Goal: Task Accomplishment & Management: Manage account settings

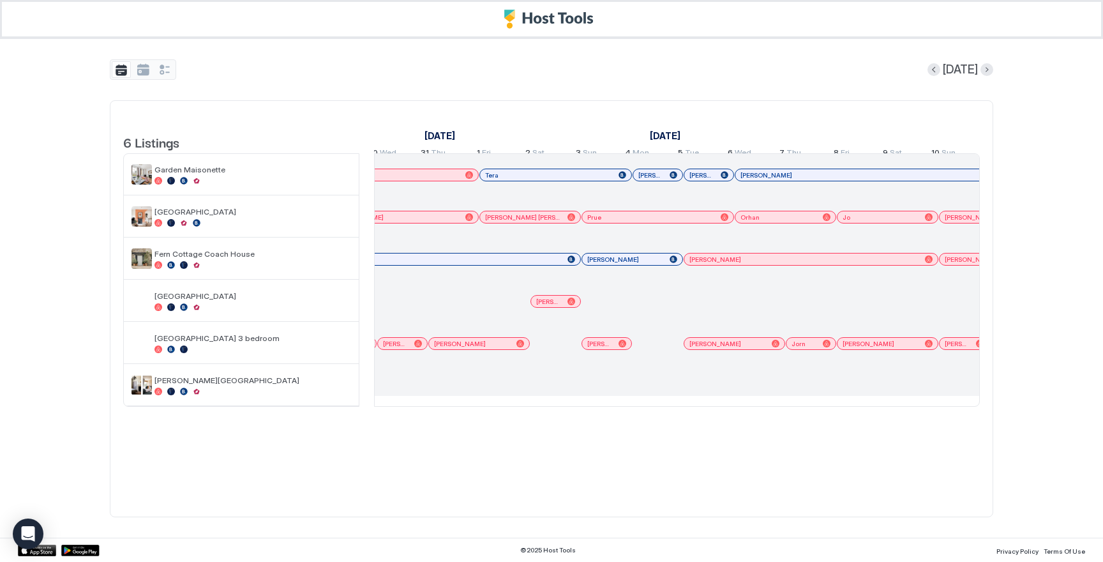
click at [707, 265] on div "[PERSON_NAME]" at bounding box center [810, 258] width 253 height 11
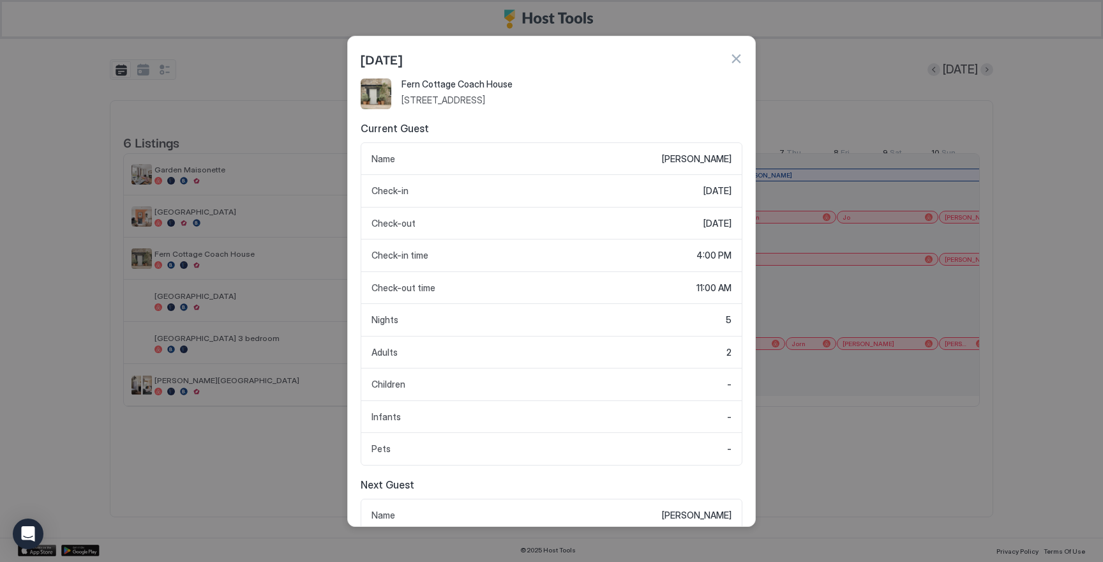
click at [741, 59] on button "button" at bounding box center [736, 58] width 13 height 13
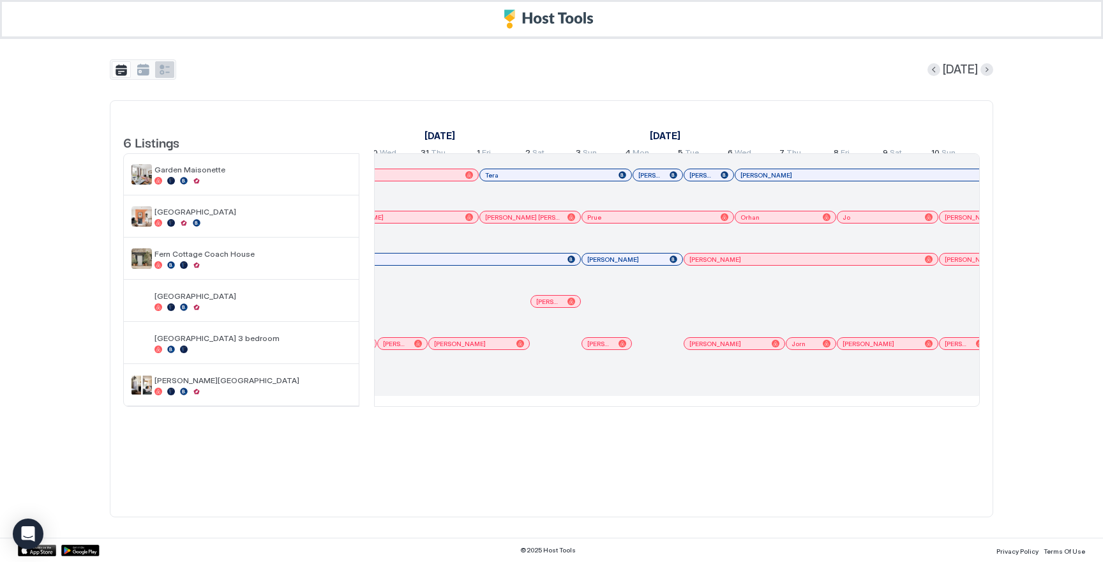
click at [165, 70] on button "tab-group" at bounding box center [164, 69] width 19 height 17
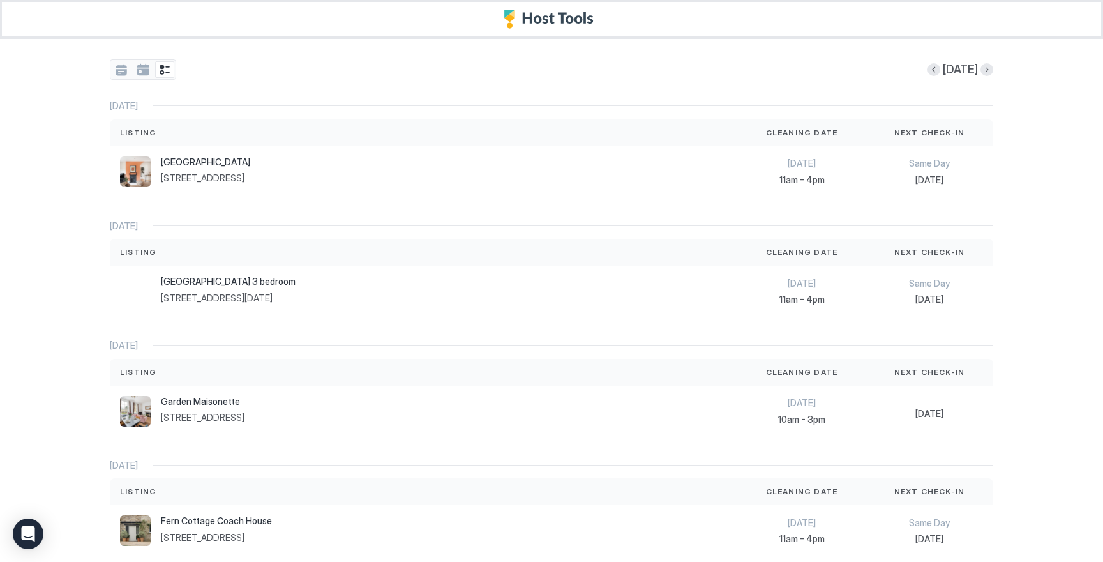
click at [146, 72] on button "tab-group" at bounding box center [142, 69] width 19 height 17
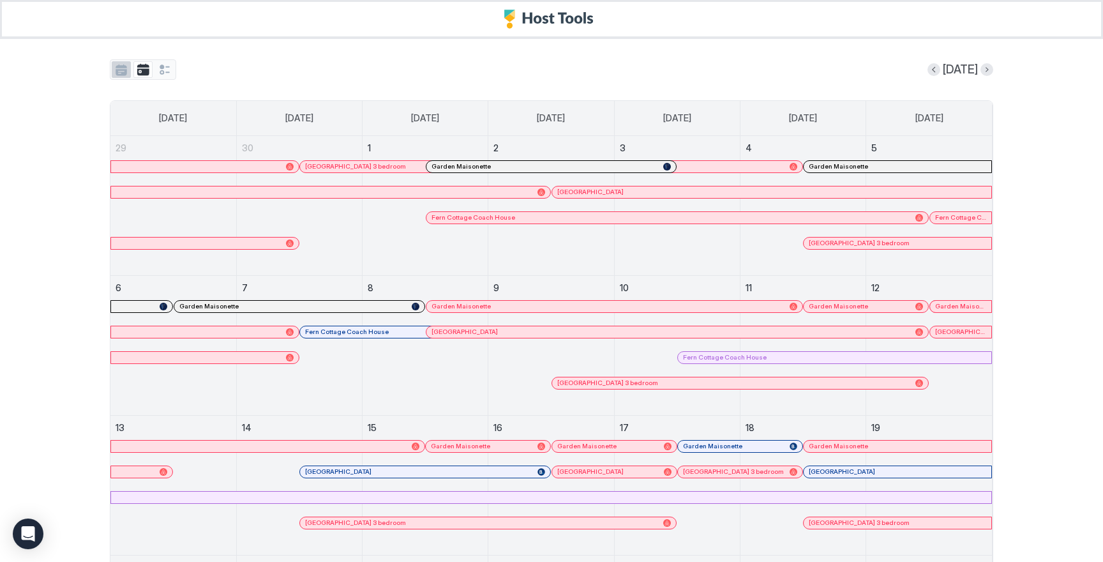
click at [121, 66] on button "tab-group" at bounding box center [121, 69] width 19 height 17
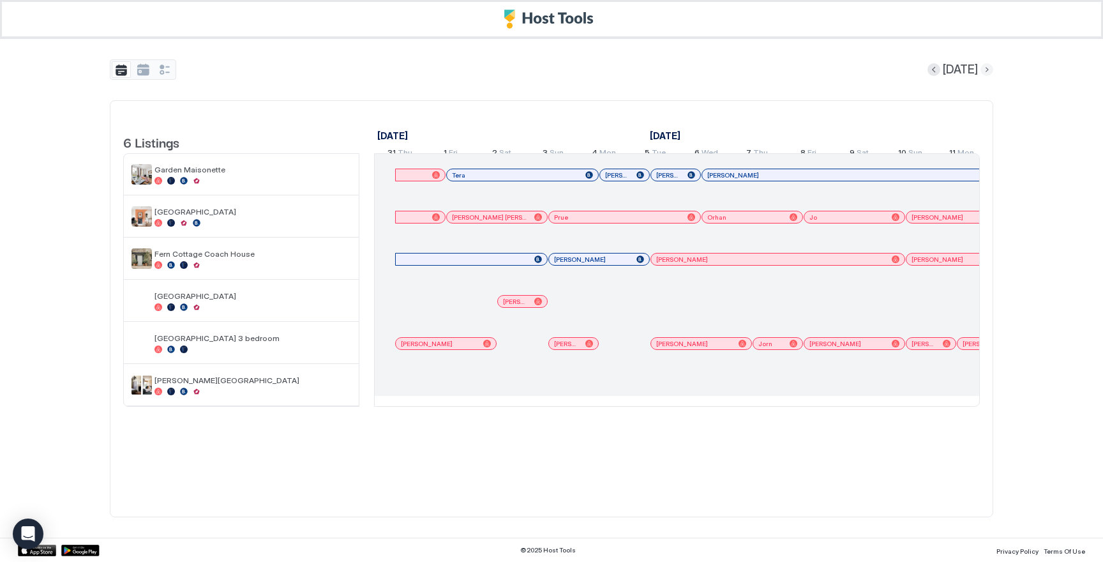
click at [985, 68] on button "Next month" at bounding box center [987, 69] width 13 height 13
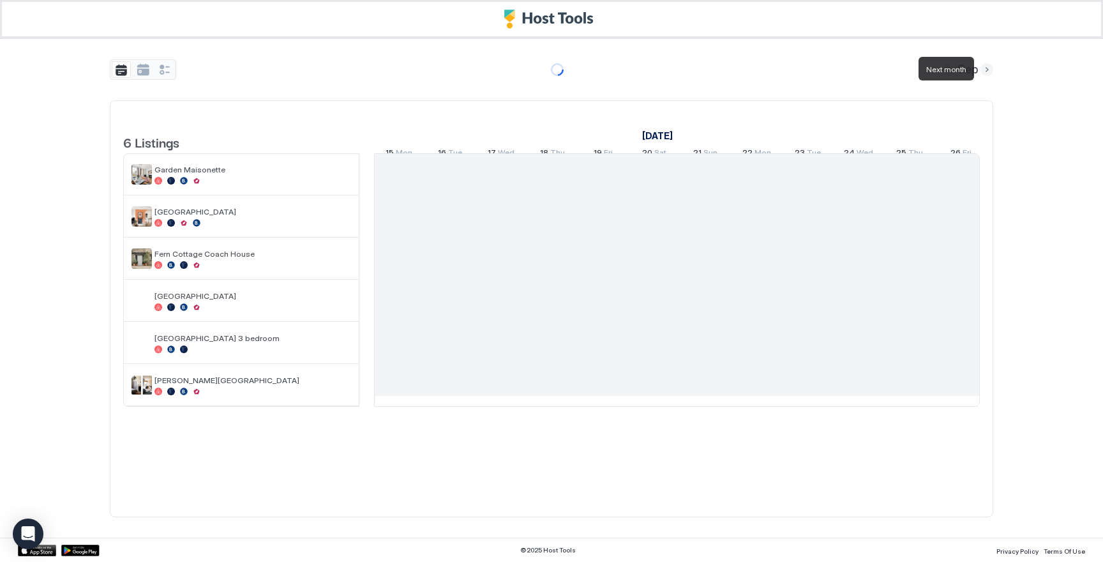
click at [985, 68] on button "Next month" at bounding box center [987, 69] width 13 height 13
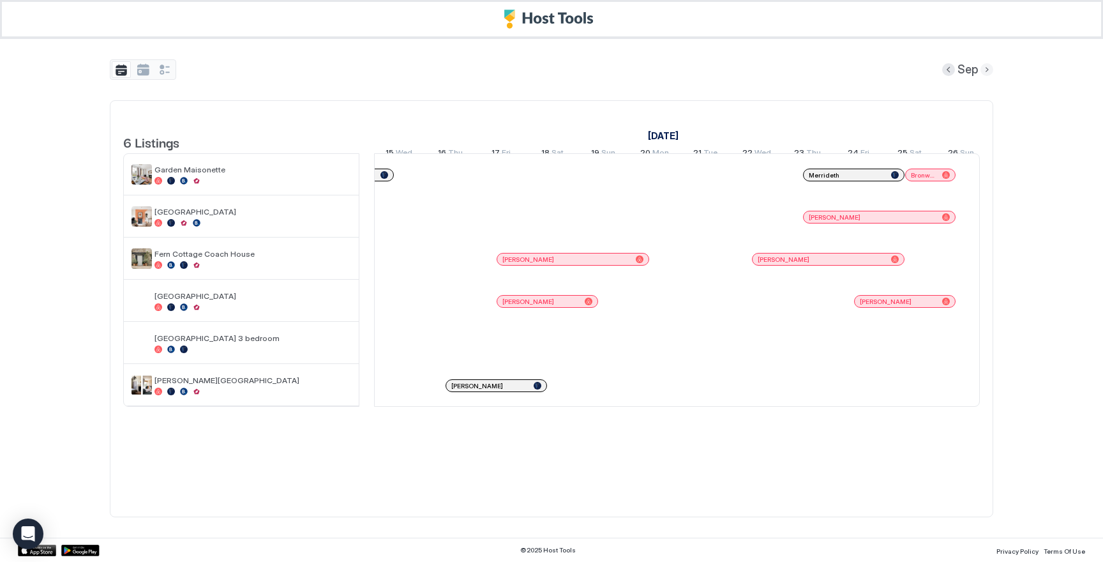
click at [983, 70] on button "Next month" at bounding box center [987, 69] width 13 height 13
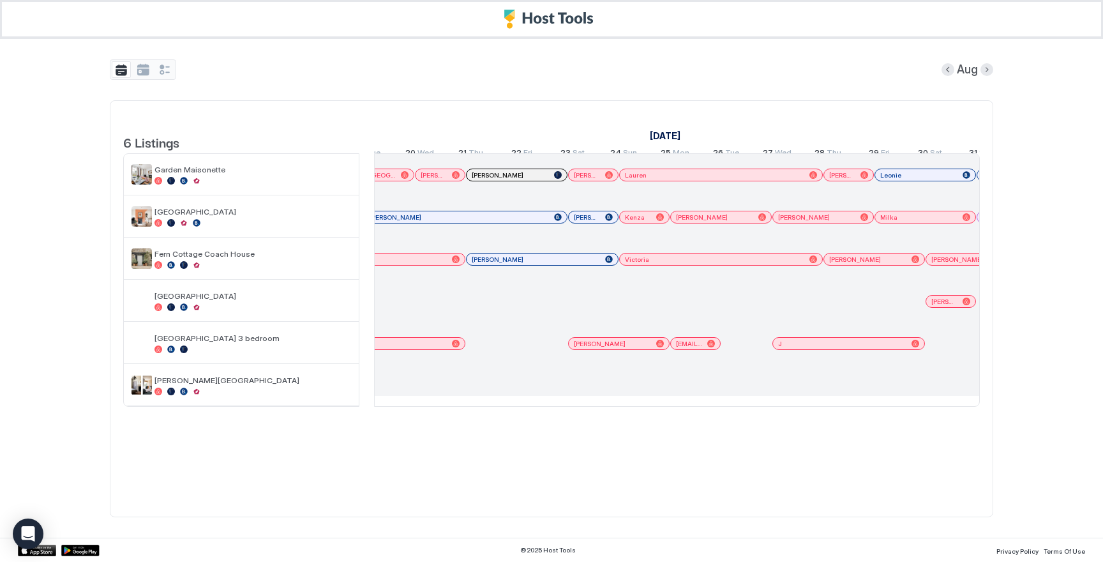
click at [708, 222] on div at bounding box center [708, 217] width 10 height 10
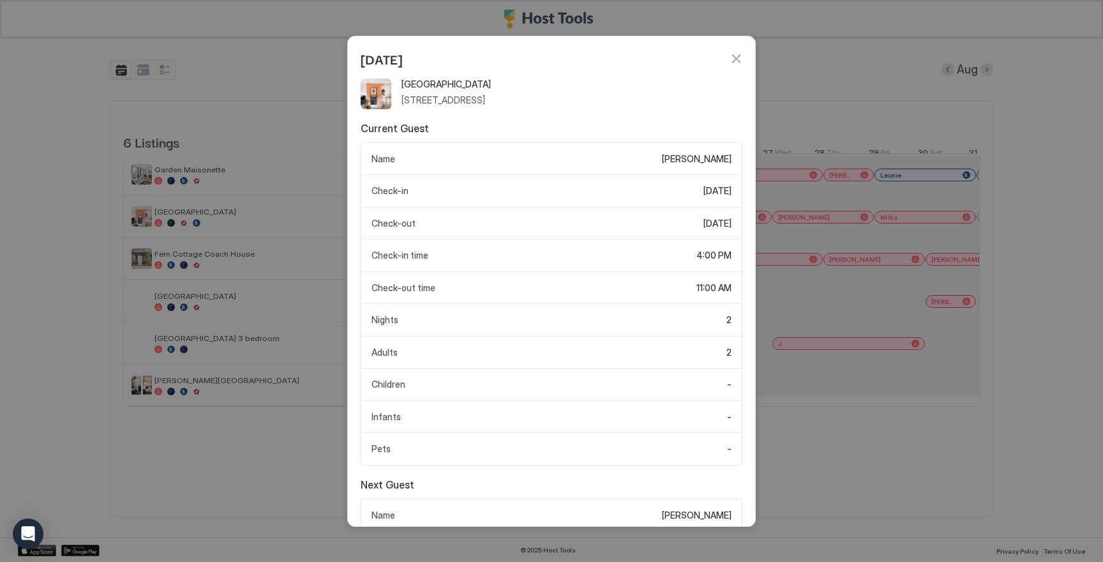
click at [734, 65] on div "[DATE]" at bounding box center [552, 58] width 382 height 19
click at [734, 63] on button "button" at bounding box center [736, 58] width 13 height 13
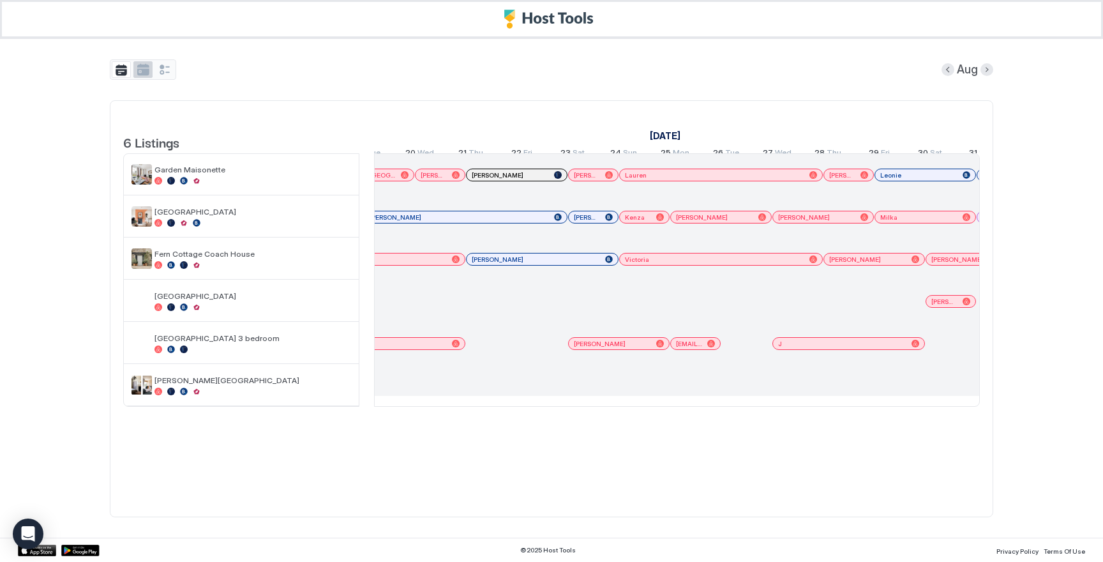
click at [147, 72] on button "tab-group" at bounding box center [142, 69] width 19 height 17
